Goal: Task Accomplishment & Management: Use online tool/utility

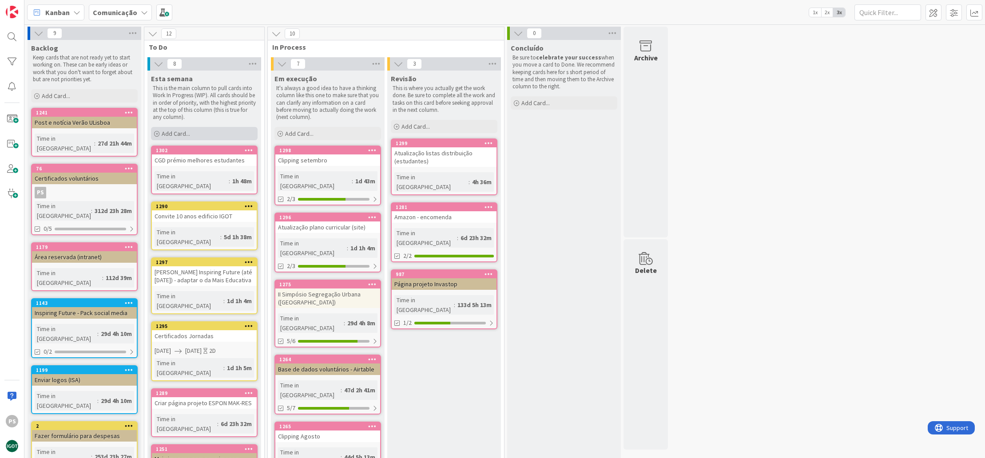
click at [198, 131] on div "Add Card..." at bounding box center [204, 133] width 107 height 13
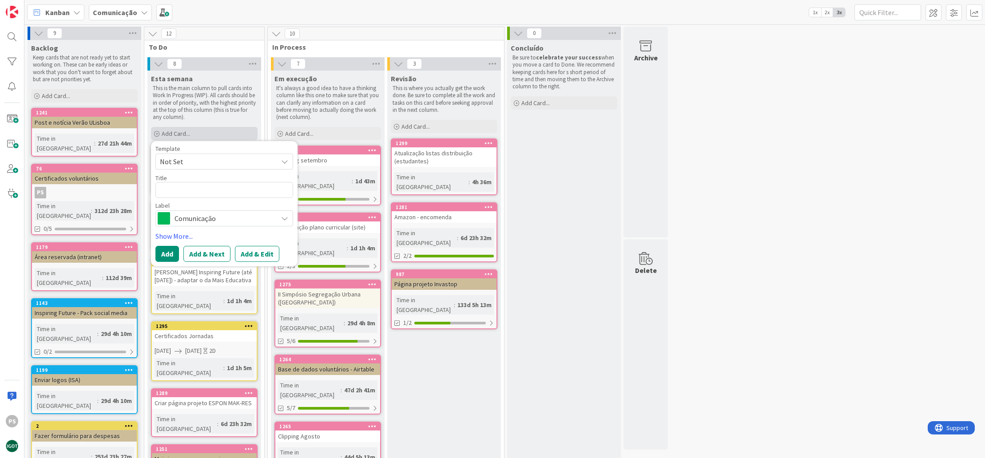
type textarea "x"
type textarea "O"
type textarea "x"
type textarea "Or"
type textarea "x"
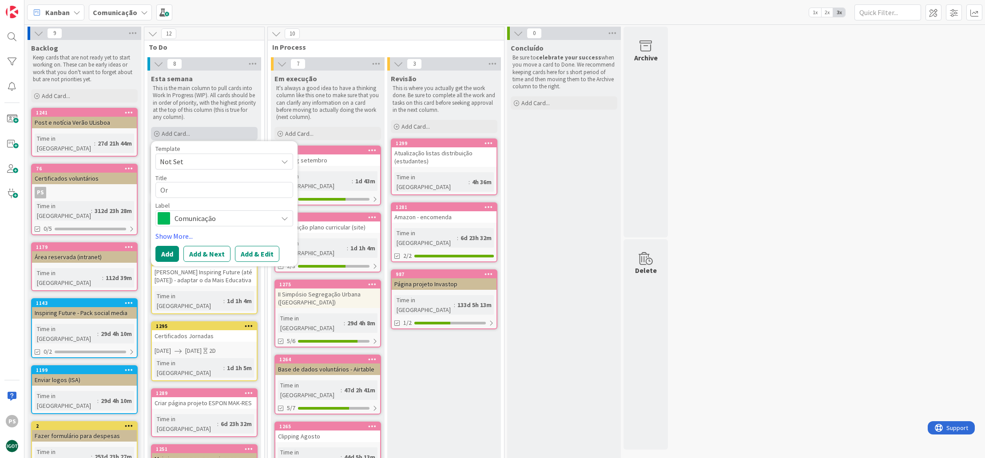
type textarea "Orç"
type textarea "x"
type textarea "Orça"
type textarea "x"
type textarea "Orçam"
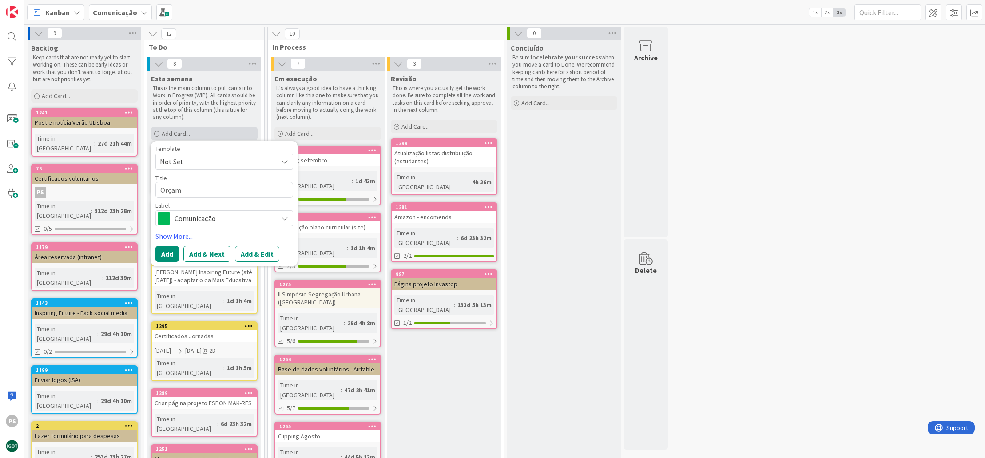
type textarea "x"
type textarea "Orçame"
type textarea "x"
type textarea "Orçamen"
type textarea "x"
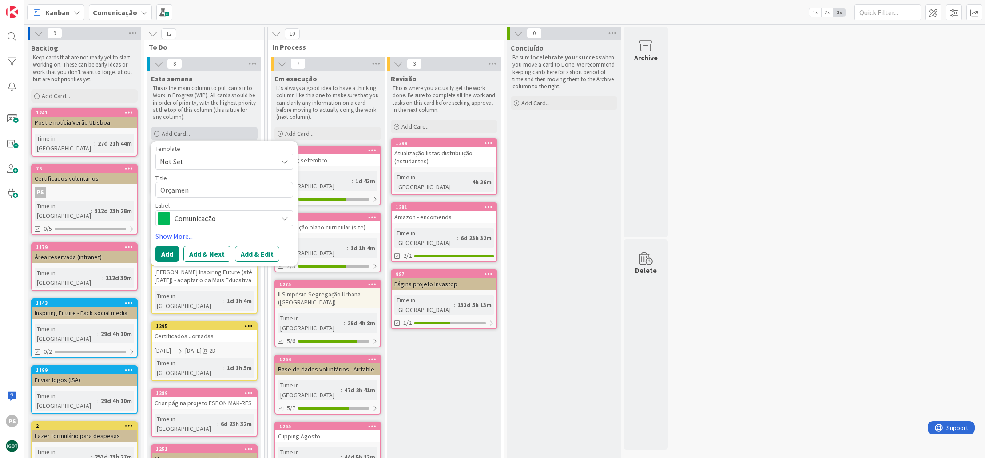
type textarea "Orçament"
type textarea "x"
type textarea "Orçamento"
type textarea "x"
type textarea "Orçamento"
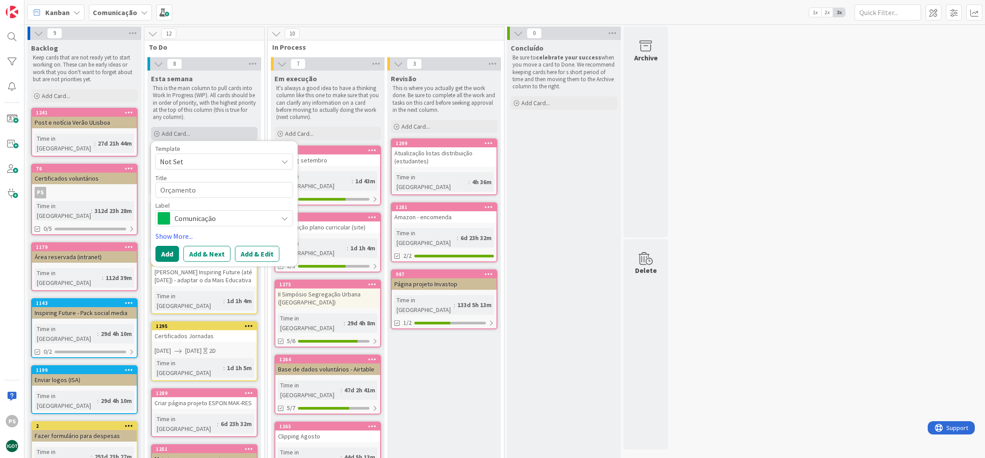
type textarea "x"
type textarea "Orçamento b"
type textarea "x"
type textarea "Orçamento be"
type textarea "x"
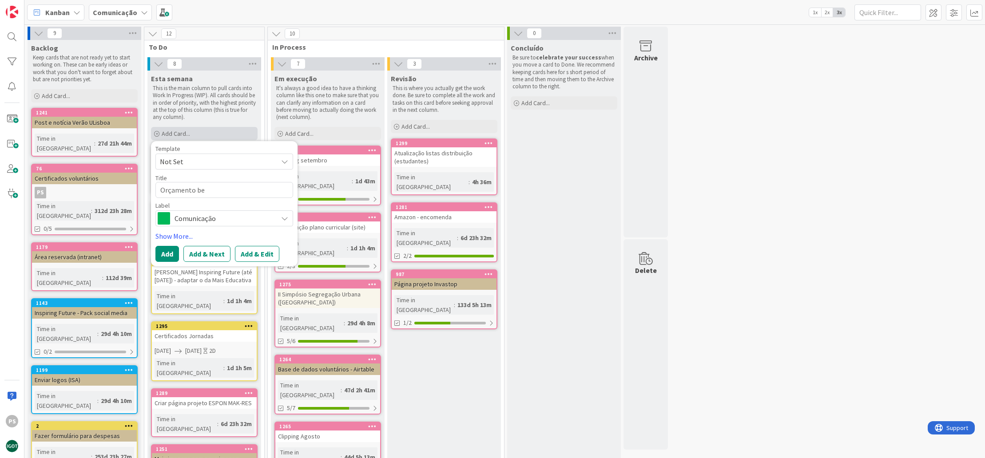
type textarea "Orçamento beb"
type textarea "x"
type textarea "Orçamento bebe"
type textarea "x"
type textarea "Orçamento beber"
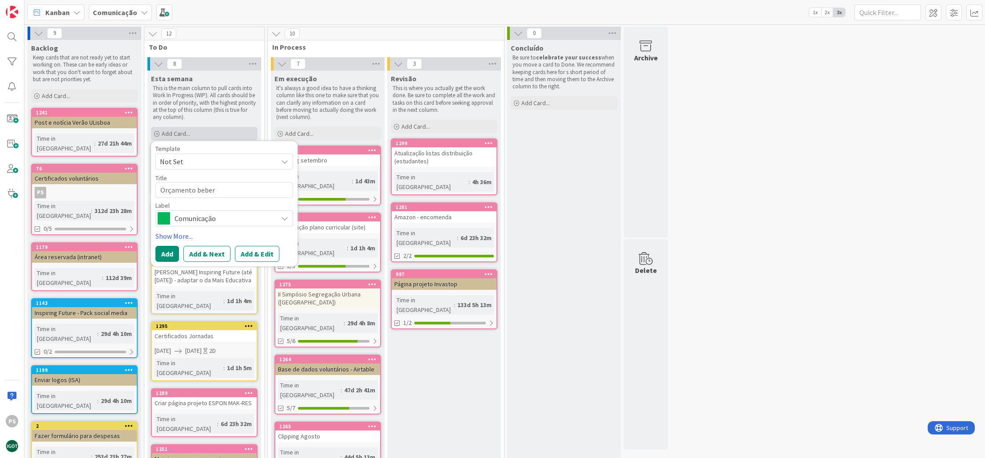
type textarea "x"
type textarea "Orçamento bebere"
type textarea "x"
type textarea "Orçamento beberet"
type textarea "x"
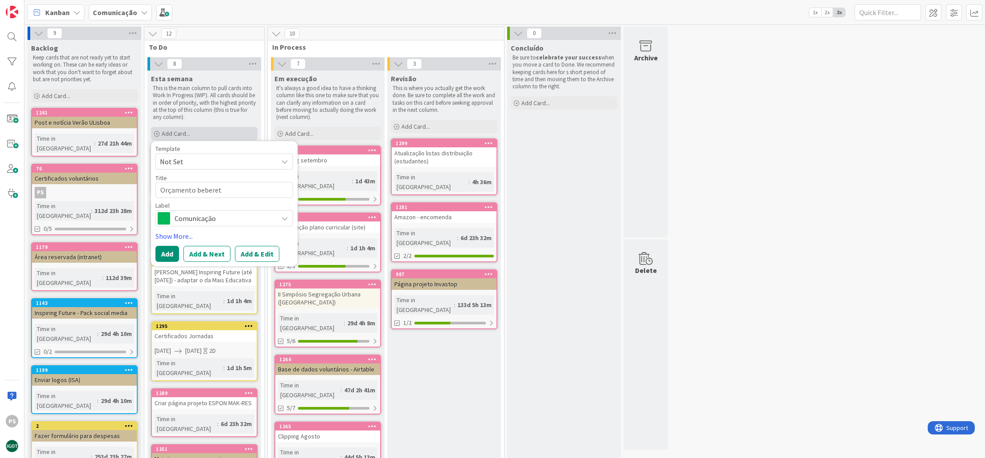
type textarea "Orçamento beberes"
type textarea "x"
type textarea "Orçamento beberes"
type textarea "x"
type textarea "Orçamento bebere"
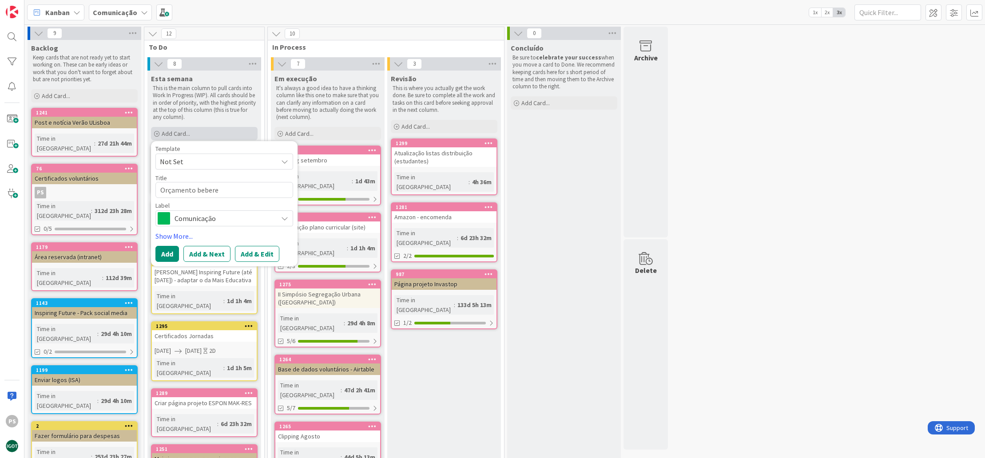
type textarea "x"
type textarea "Orçamento beberet"
type textarea "x"
type textarea "Orçamento beberete"
type textarea "x"
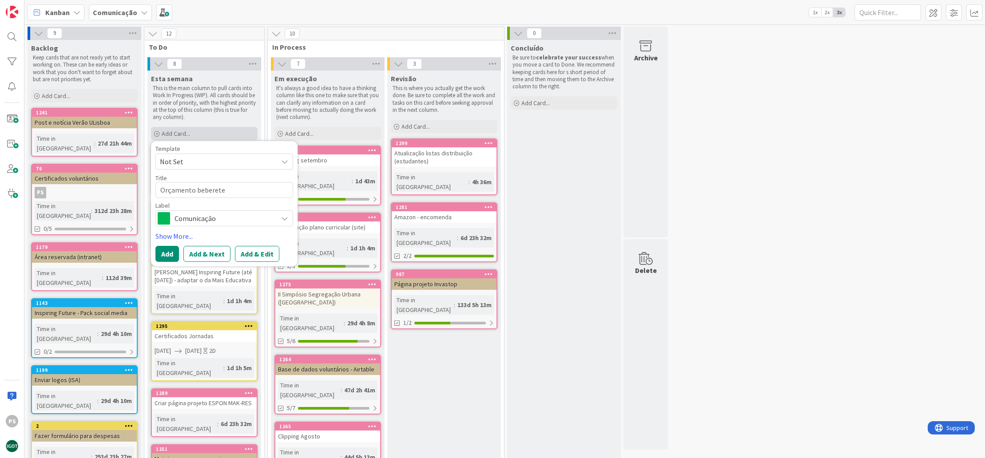
type textarea "Orçamento beberete"
type textarea "x"
type textarea "Orçamento beberete -"
type textarea "x"
type textarea "Orçamento beberete -"
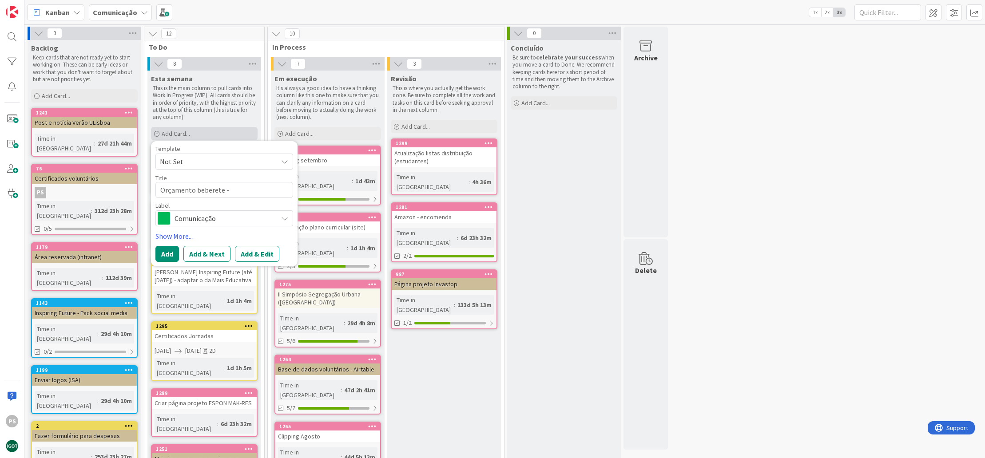
type textarea "x"
type textarea "Orçamento beberete - a"
type textarea "x"
type textarea "Orçamento beberete - an"
type textarea "x"
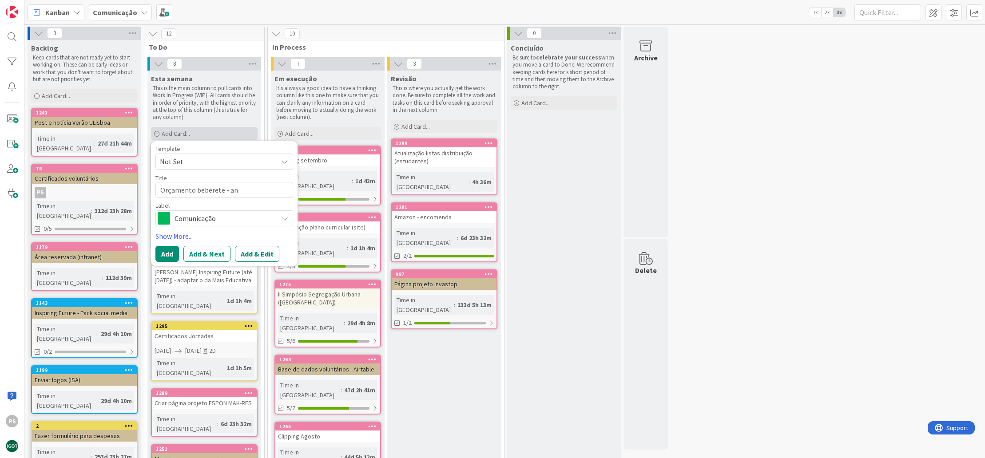
type textarea "Orçamento beberete - ani"
type textarea "x"
type textarea "Orçamento beberete - aniv"
type textarea "x"
type textarea "Orçamento beberete - anive"
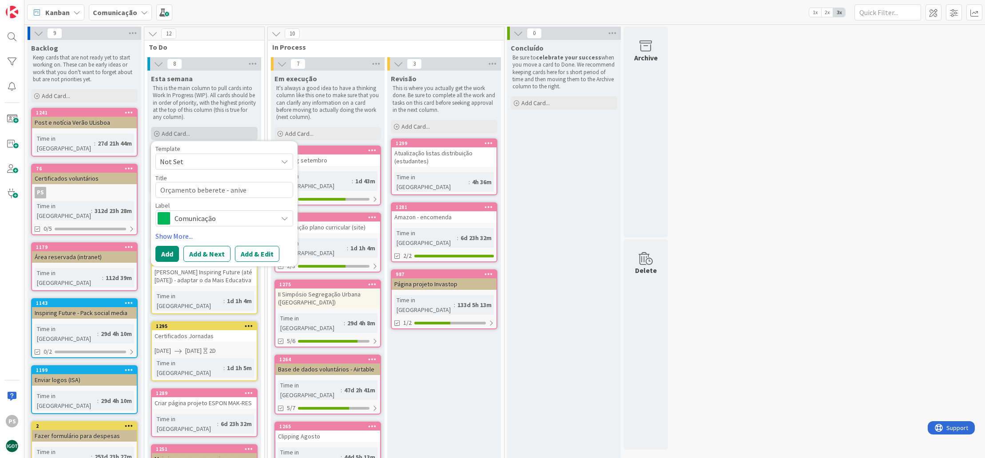
type textarea "x"
type textarea "Orçamento beberete - aniver"
type textarea "x"
type textarea "Orçamento beberete - anivers´"
type textarea "x"
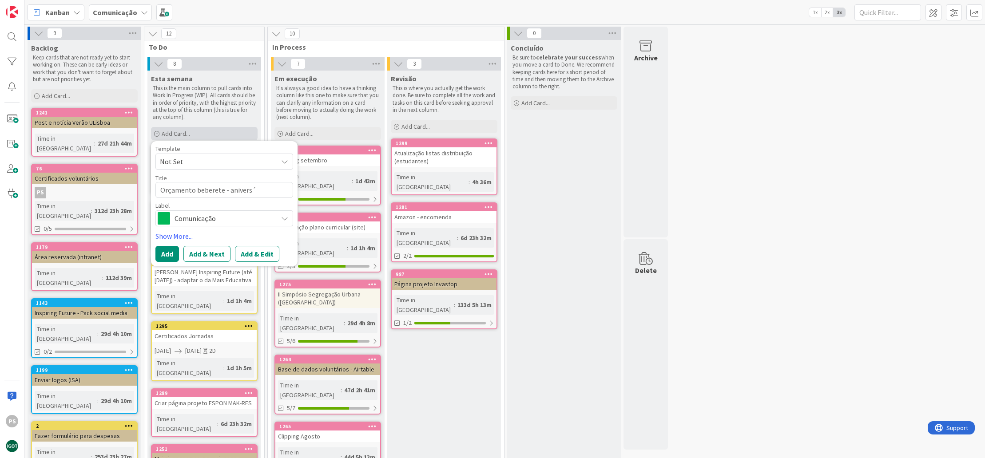
type textarea "Orçamento beberete - aniversá"
type textarea "x"
type textarea "Orçamento beberete - aniversár"
type textarea "x"
type textarea "Orçamento beberete - aniversári"
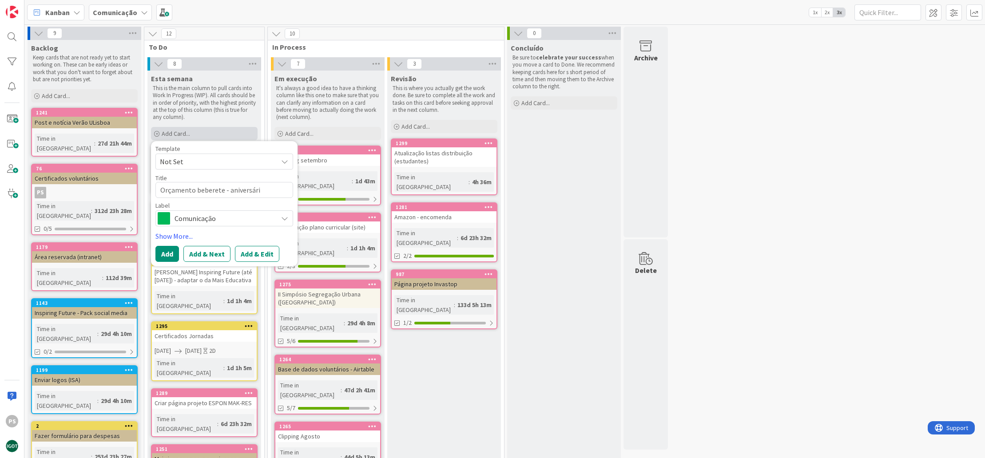
type textarea "x"
type textarea "Orçamento beberete - aniversário"
click at [251, 221] on span "Comunicação" at bounding box center [223, 218] width 99 height 12
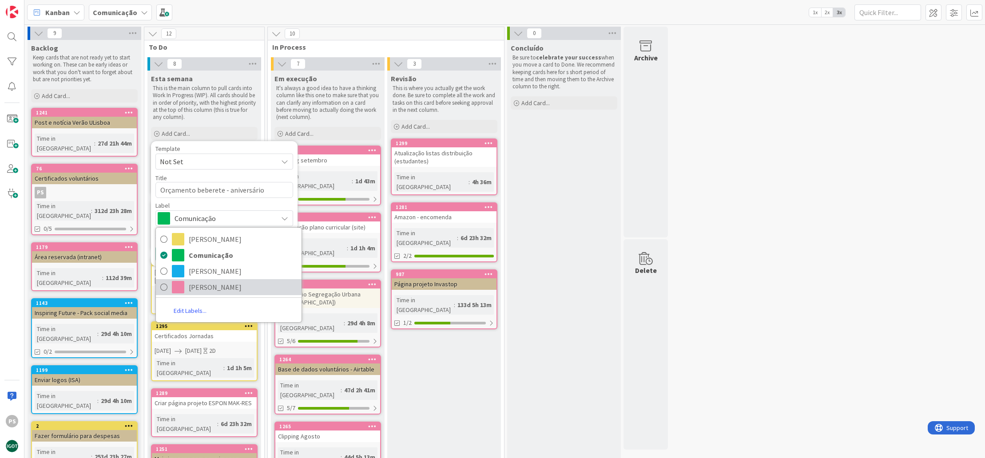
click at [215, 283] on span "[PERSON_NAME]" at bounding box center [243, 287] width 108 height 13
type textarea "x"
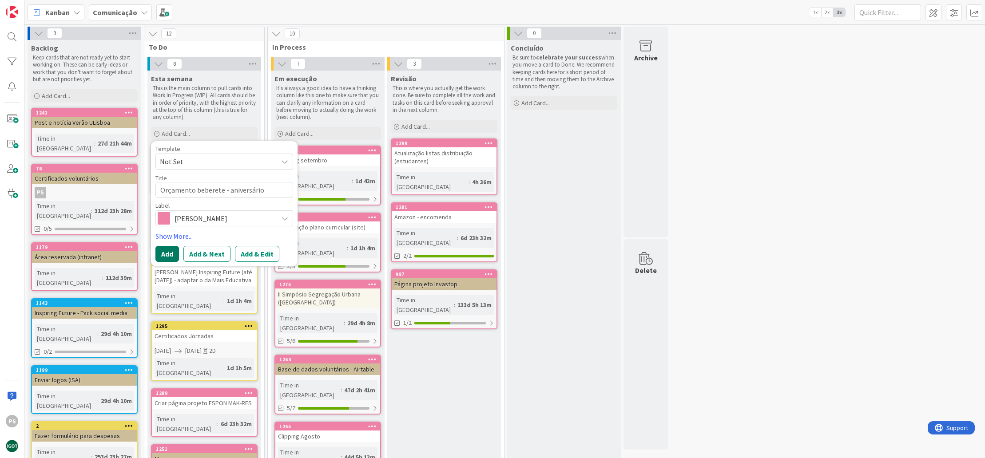
click at [171, 253] on button "Add" at bounding box center [167, 254] width 24 height 16
